Goal: Learn about a topic

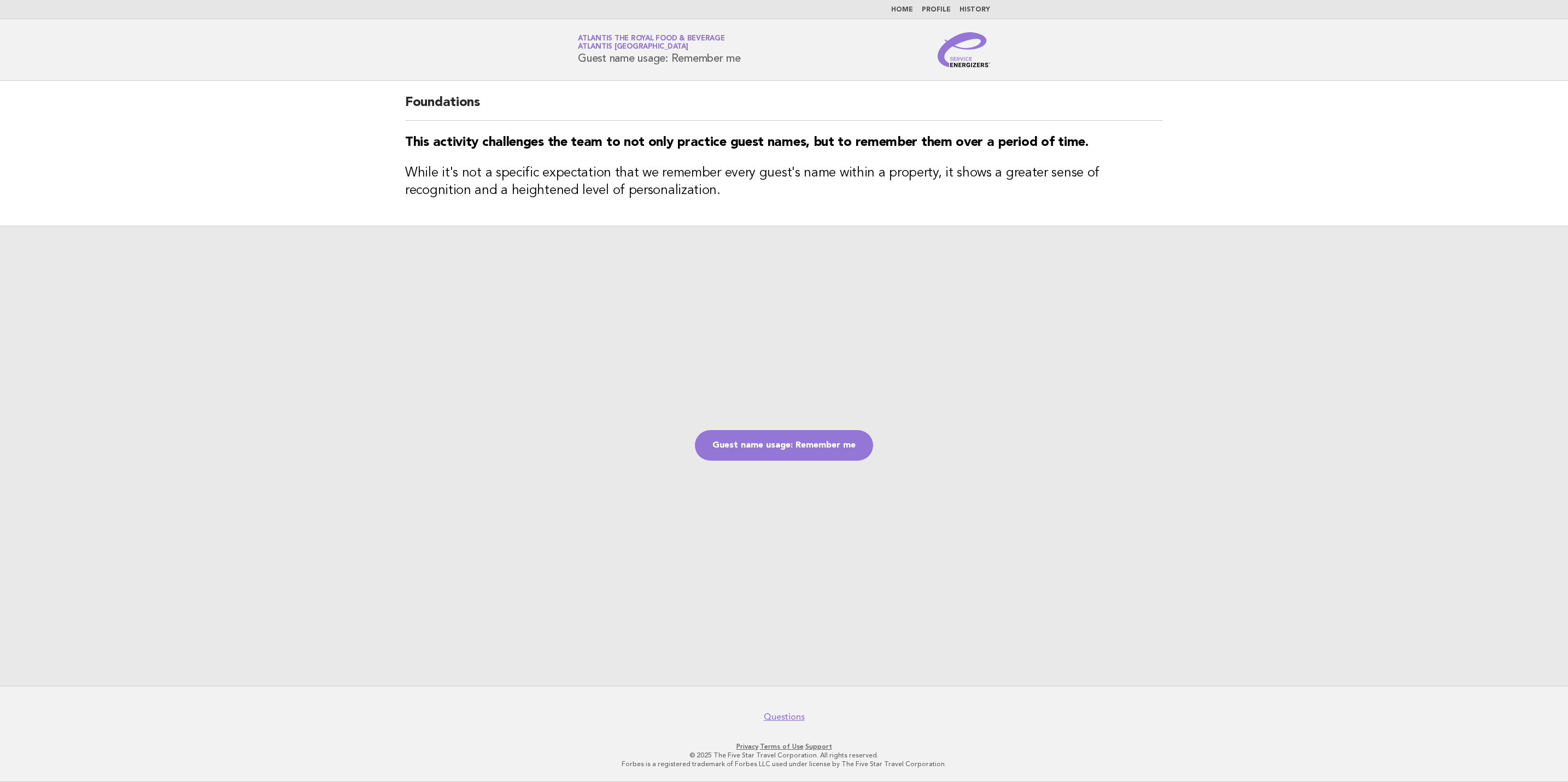
click at [968, 65] on img at bounding box center [964, 49] width 52 height 35
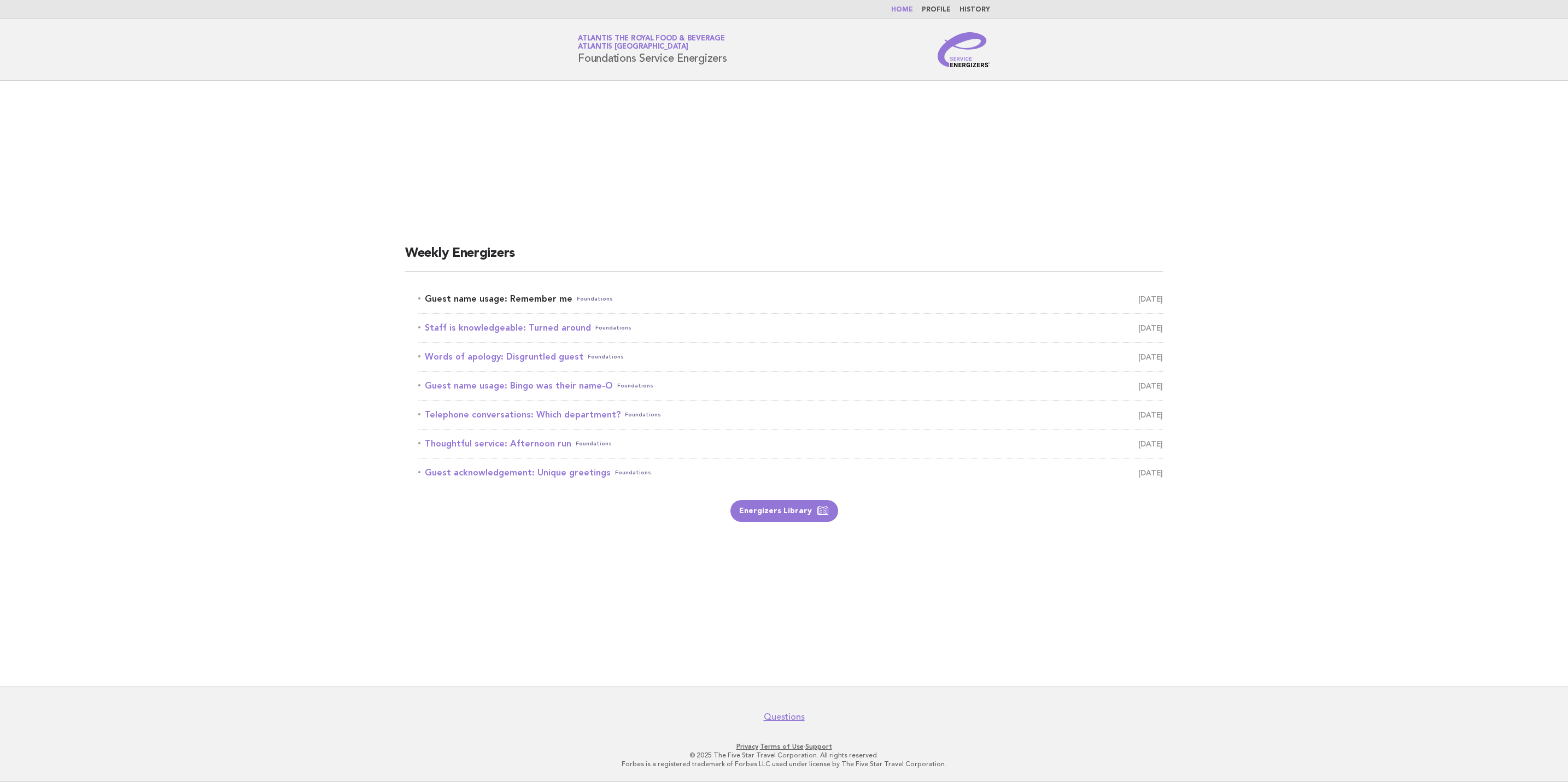
click at [1138, 296] on span "October 9" at bounding box center [1150, 299] width 24 height 15
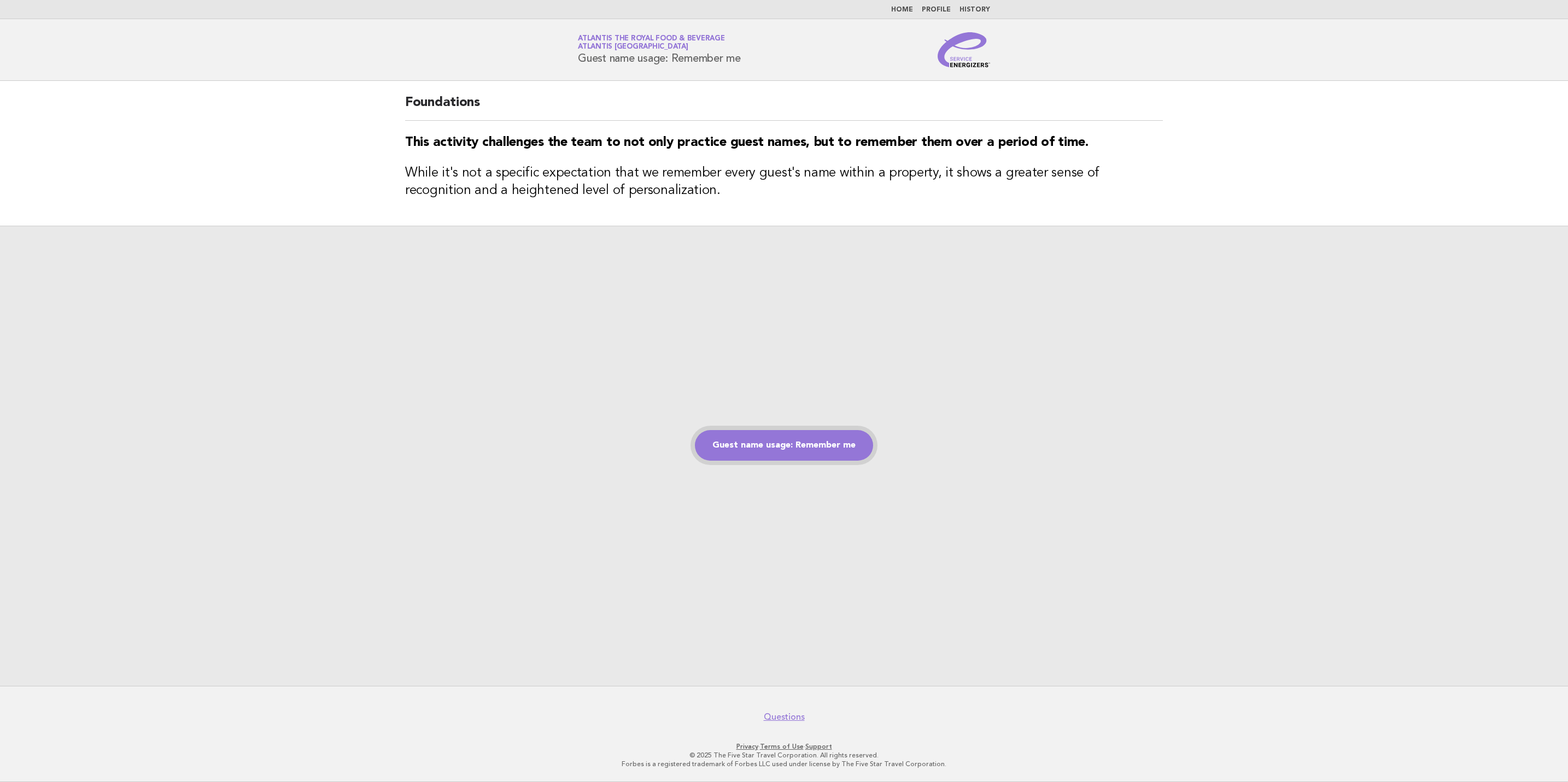
click at [820, 456] on link "Guest name usage: Remember me" at bounding box center [784, 445] width 178 height 30
click at [821, 438] on link "Guest name usage: Remember me" at bounding box center [784, 445] width 178 height 30
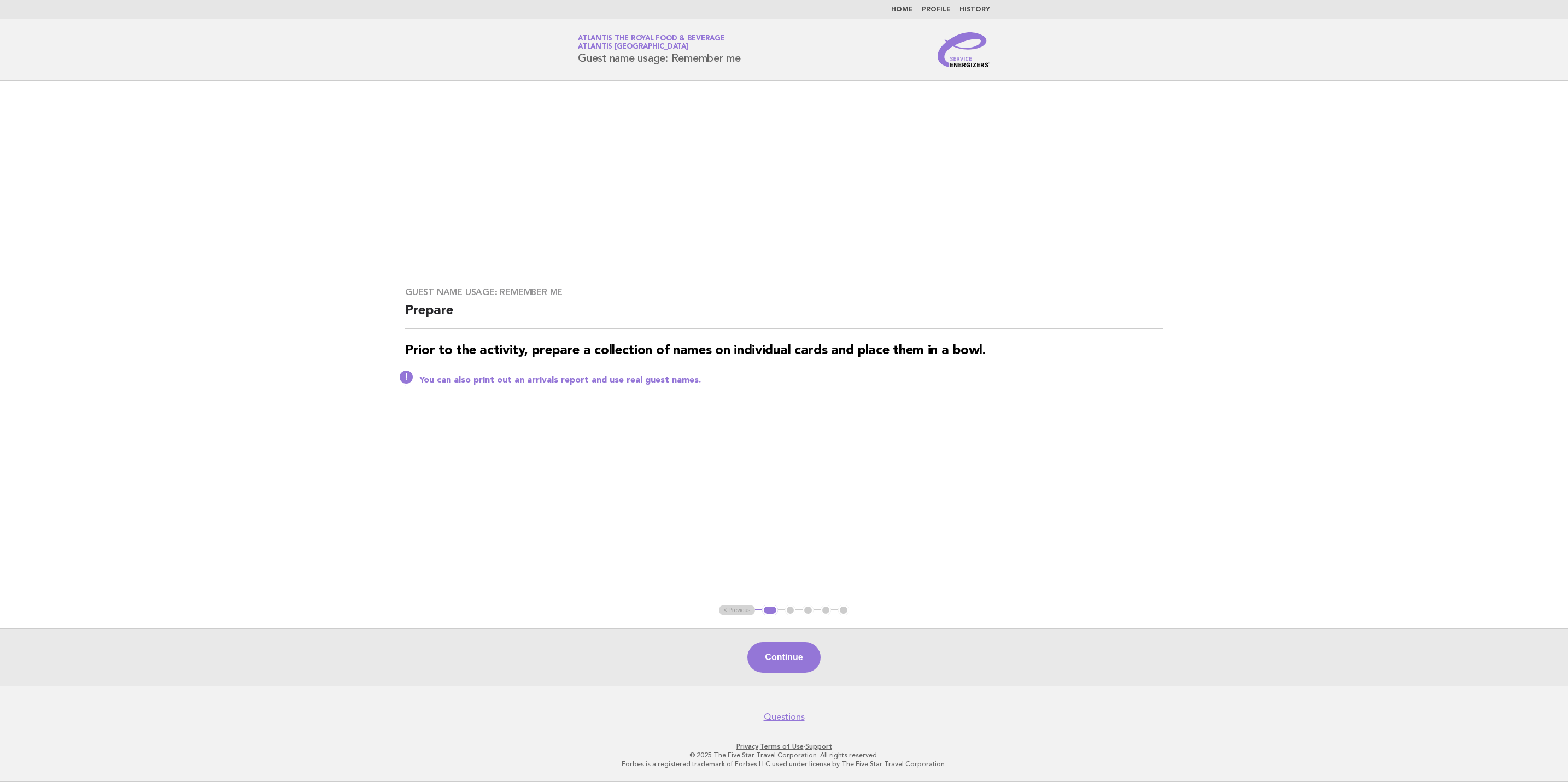
click at [791, 659] on button "Continue" at bounding box center [783, 657] width 72 height 30
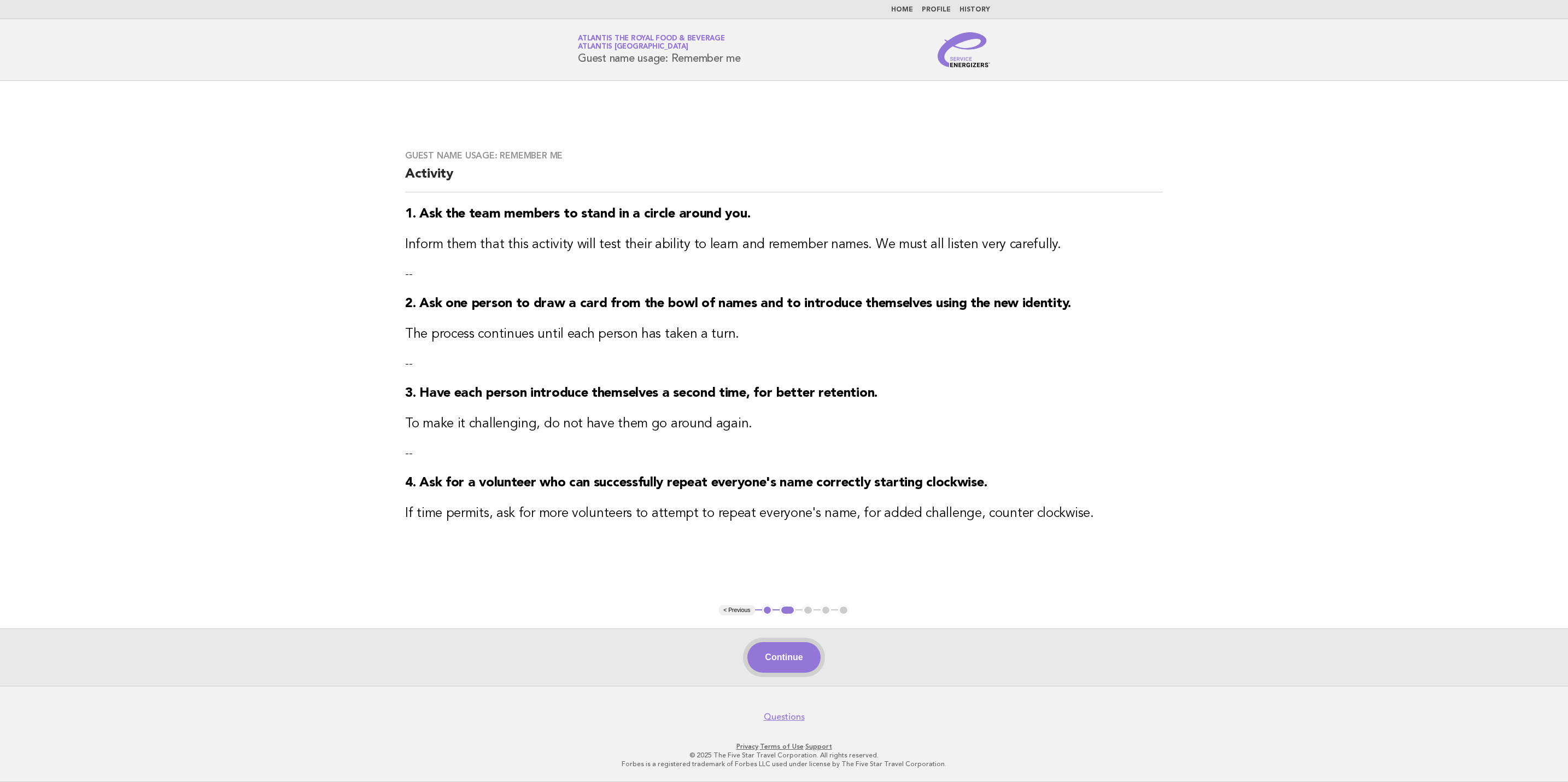
click at [783, 651] on button "Continue" at bounding box center [783, 657] width 72 height 30
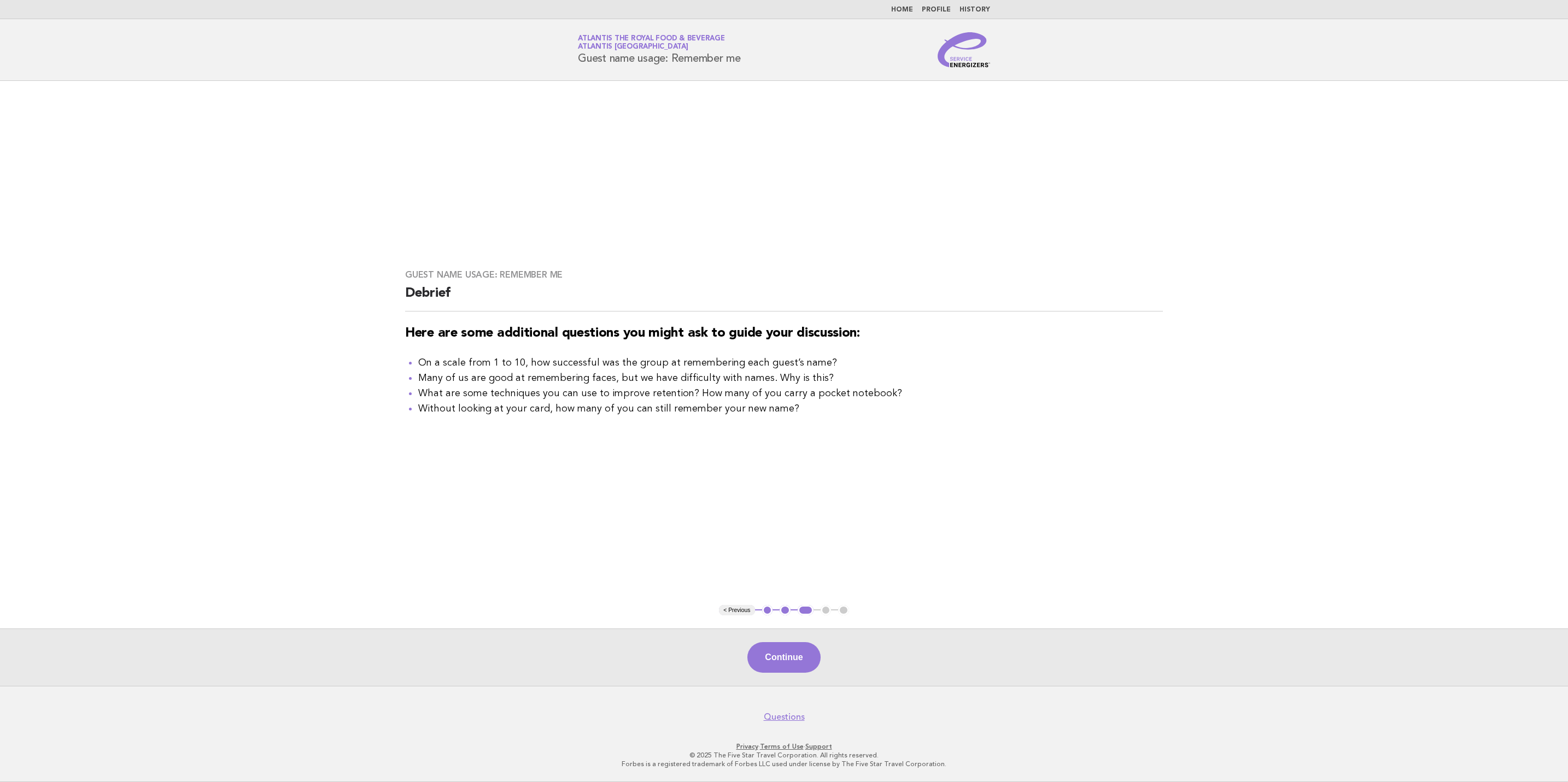
drag, startPoint x: 805, startPoint y: 663, endPoint x: 801, endPoint y: 673, distance: 10.8
click at [801, 673] on div "Continue" at bounding box center [784, 657] width 1568 height 57
click at [797, 664] on button "Continue" at bounding box center [783, 657] width 72 height 30
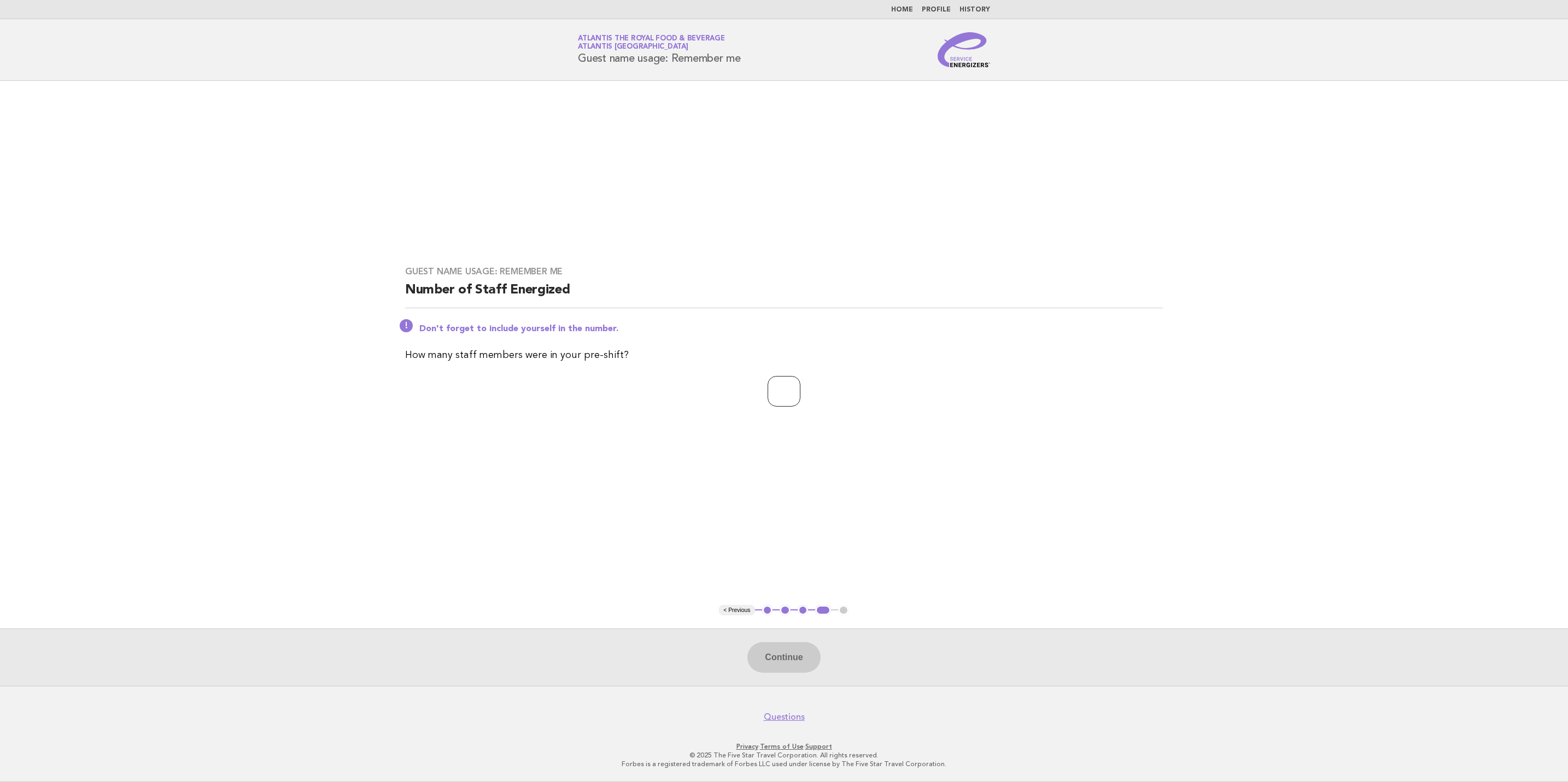
click at [775, 397] on input "number" at bounding box center [784, 391] width 33 height 30
type input "**"
click at [788, 672] on button "Continue" at bounding box center [783, 657] width 72 height 30
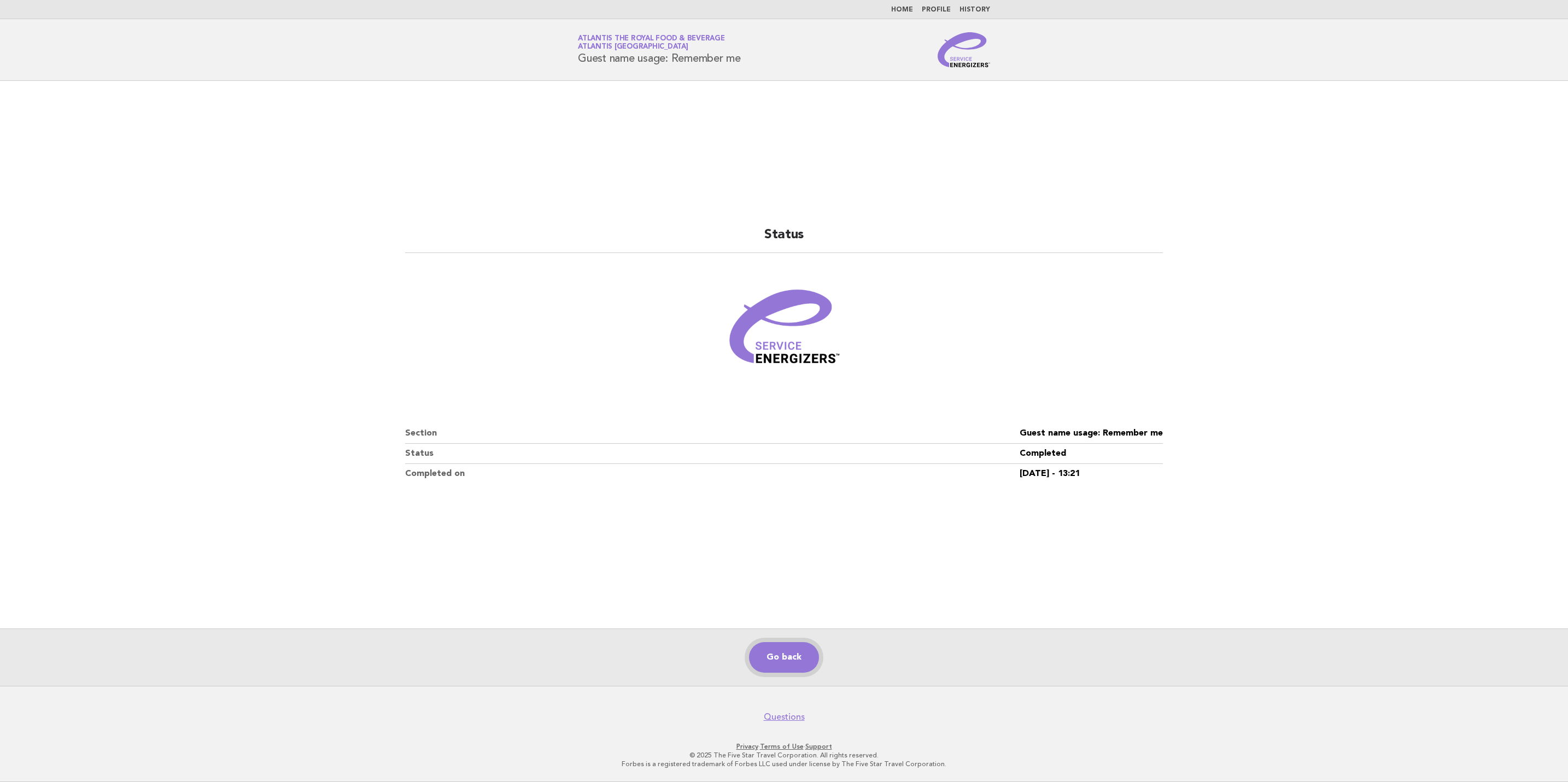
click at [794, 650] on link "Go back" at bounding box center [784, 657] width 70 height 30
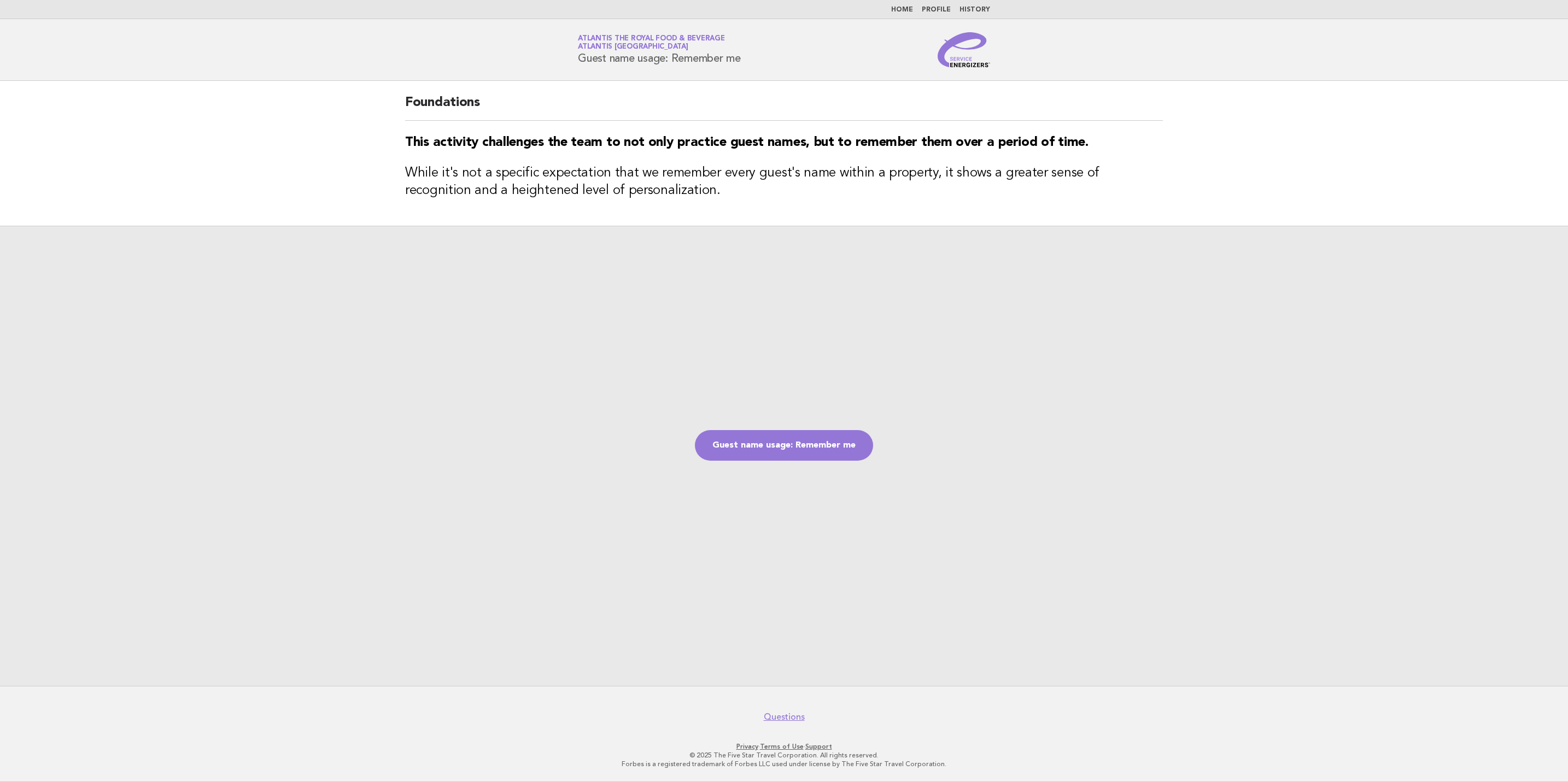
click at [968, 58] on img at bounding box center [964, 49] width 52 height 35
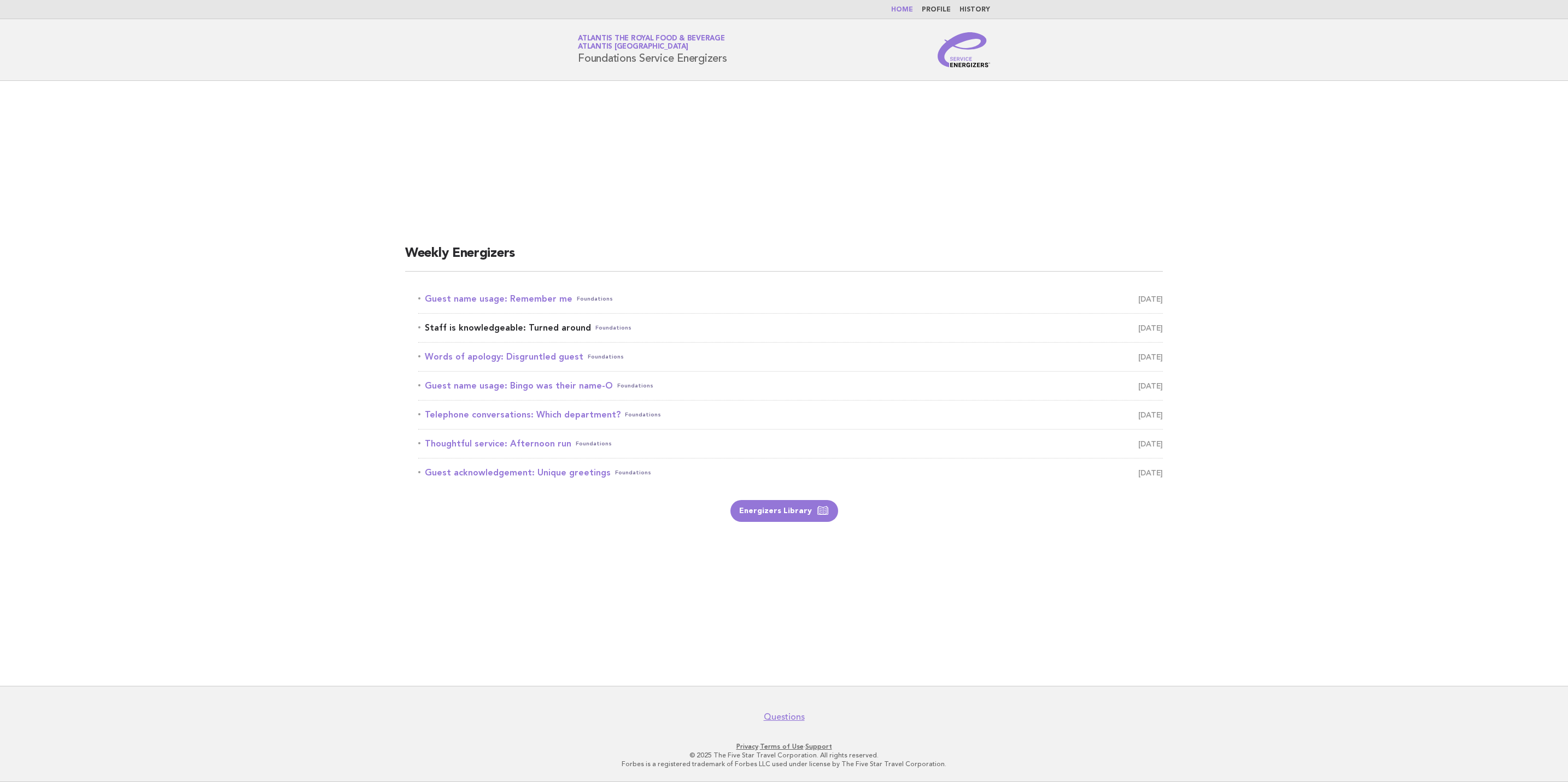
click at [1117, 322] on link "Staff is knowledgeable: Turned around Foundations October 10" at bounding box center [790, 327] width 744 height 15
